Goal: Transaction & Acquisition: Purchase product/service

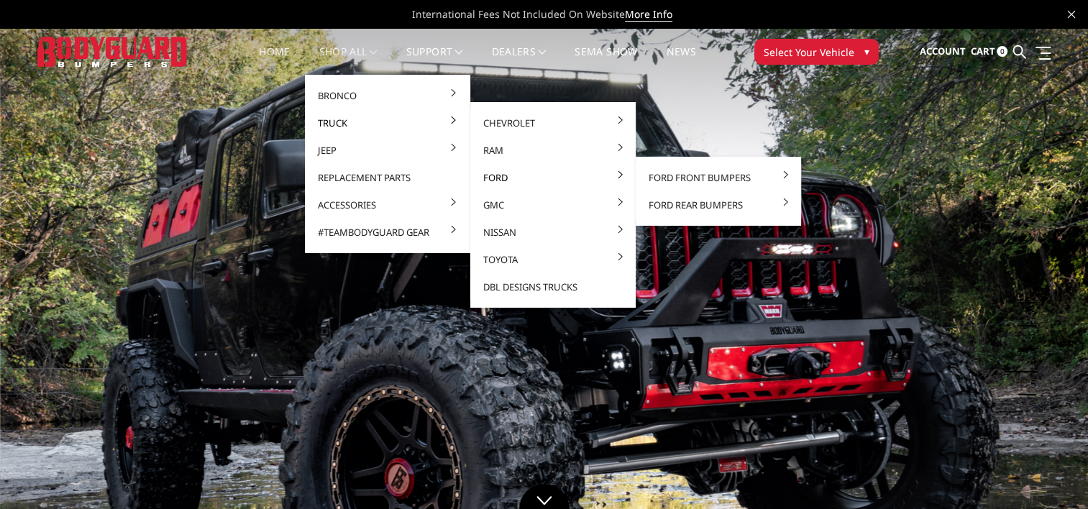
click at [526, 176] on link "Ford" at bounding box center [553, 177] width 154 height 27
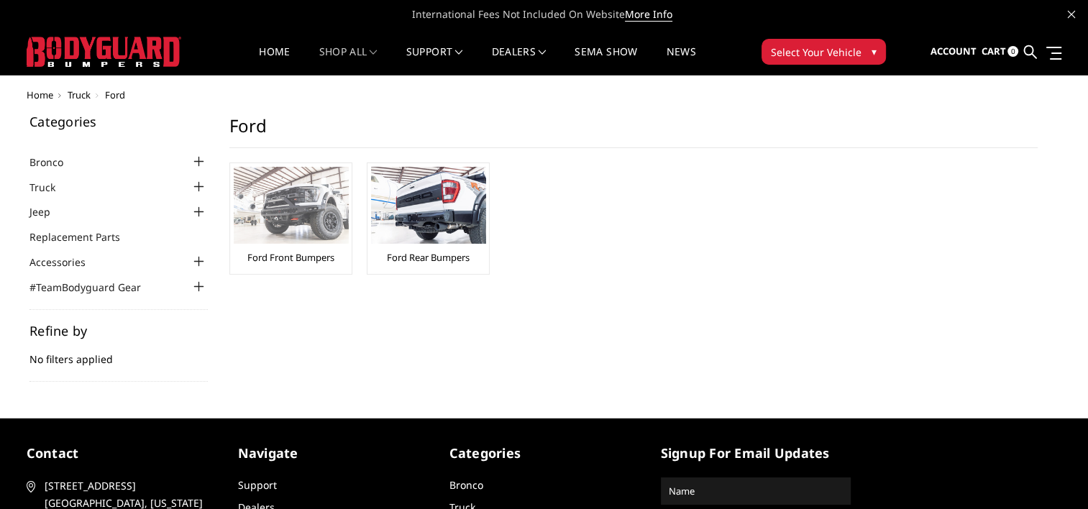
click at [297, 237] on img at bounding box center [291, 205] width 115 height 77
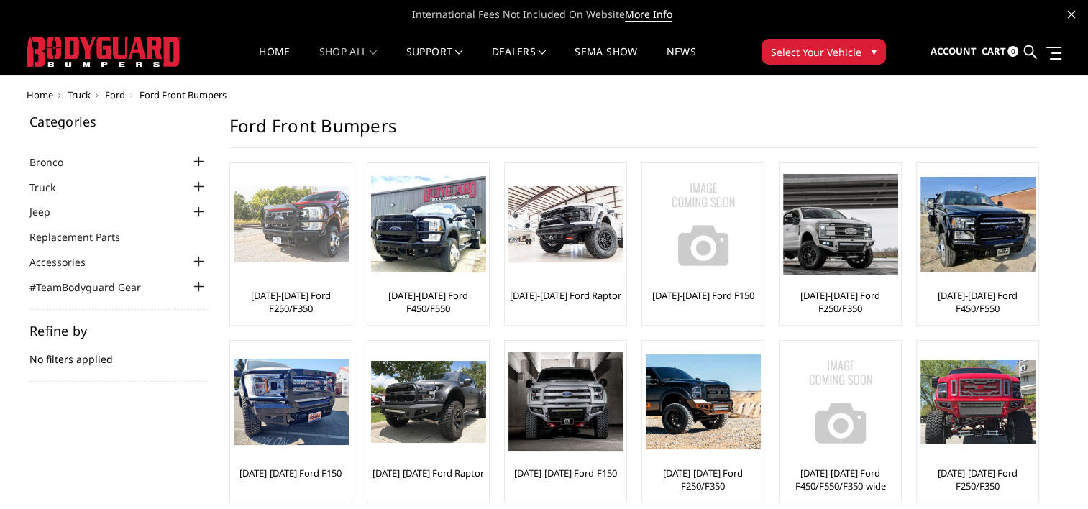
click at [284, 292] on link "[DATE]-[DATE] Ford F250/F350" at bounding box center [291, 302] width 114 height 26
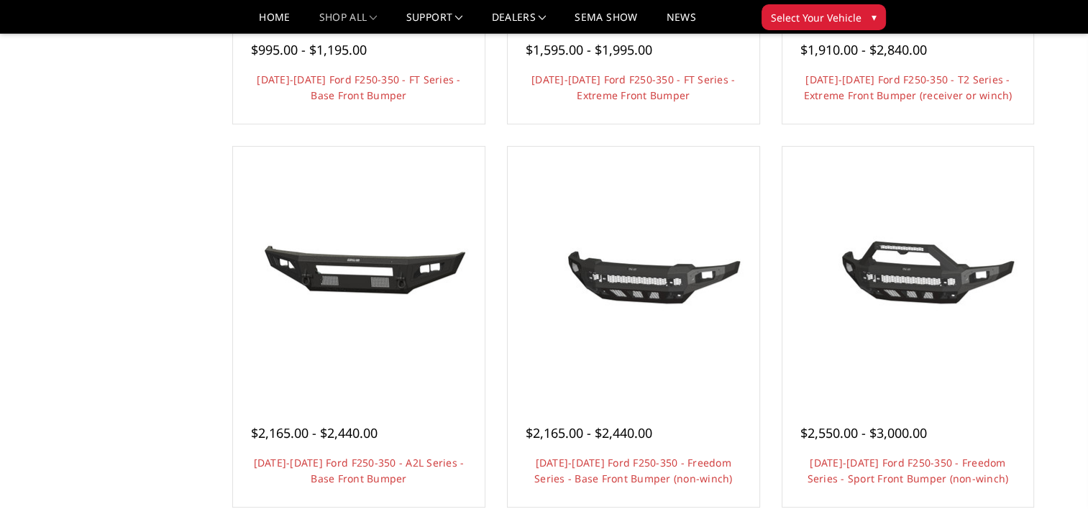
scroll to position [503, 0]
